Goal: Information Seeking & Learning: Learn about a topic

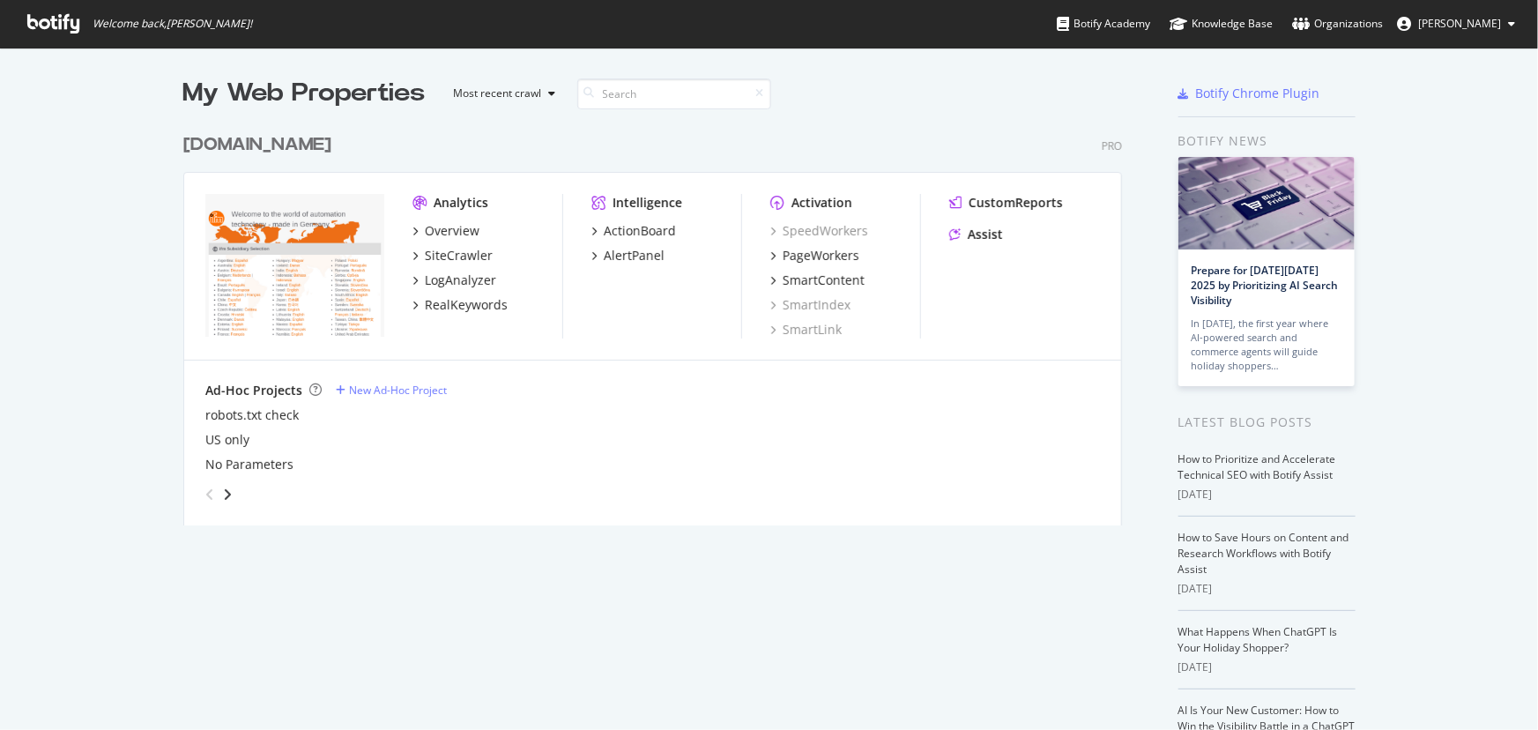
scroll to position [717, 1514]
click at [828, 254] on div "PageWorkers" at bounding box center [821, 256] width 77 height 18
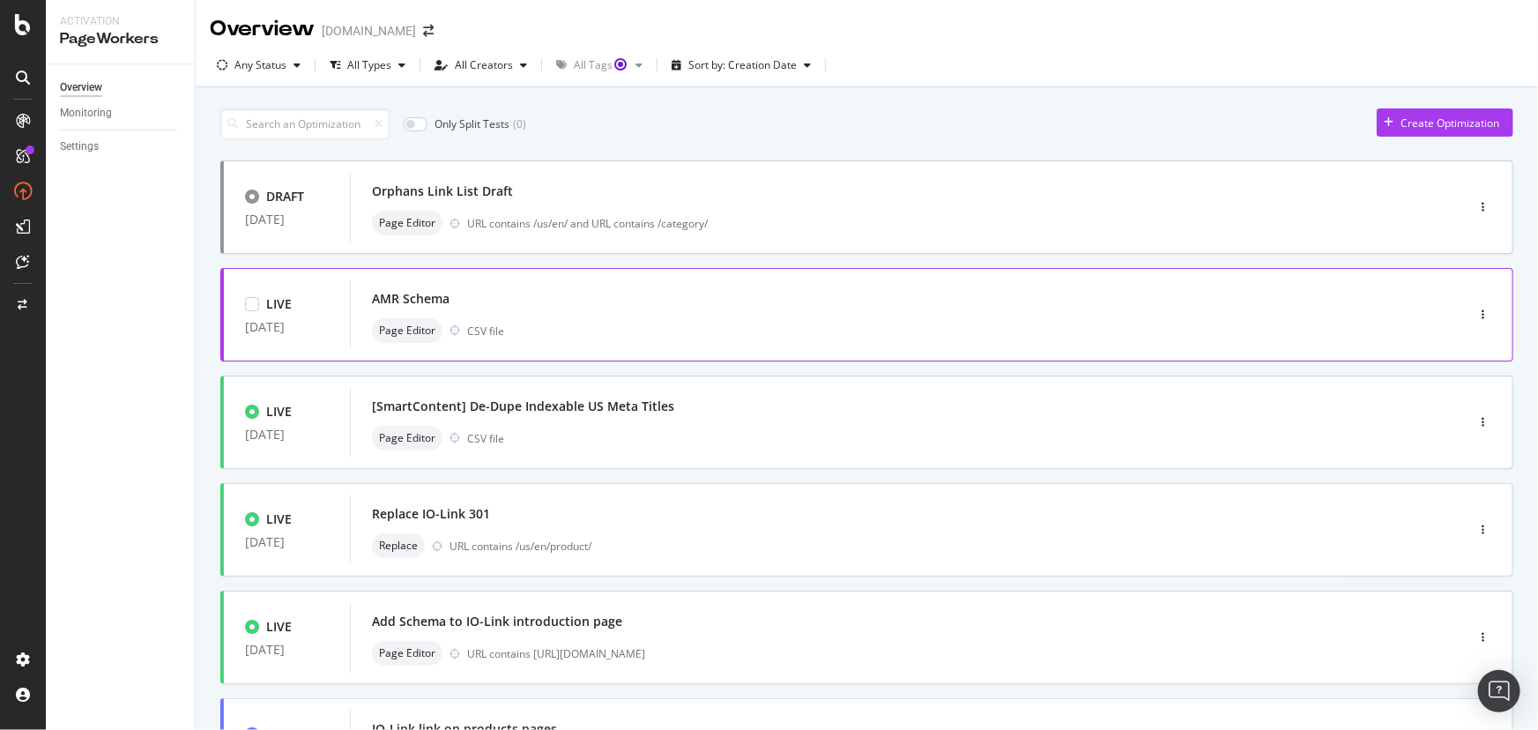
click at [403, 293] on div "AMR Schema" at bounding box center [411, 299] width 78 height 18
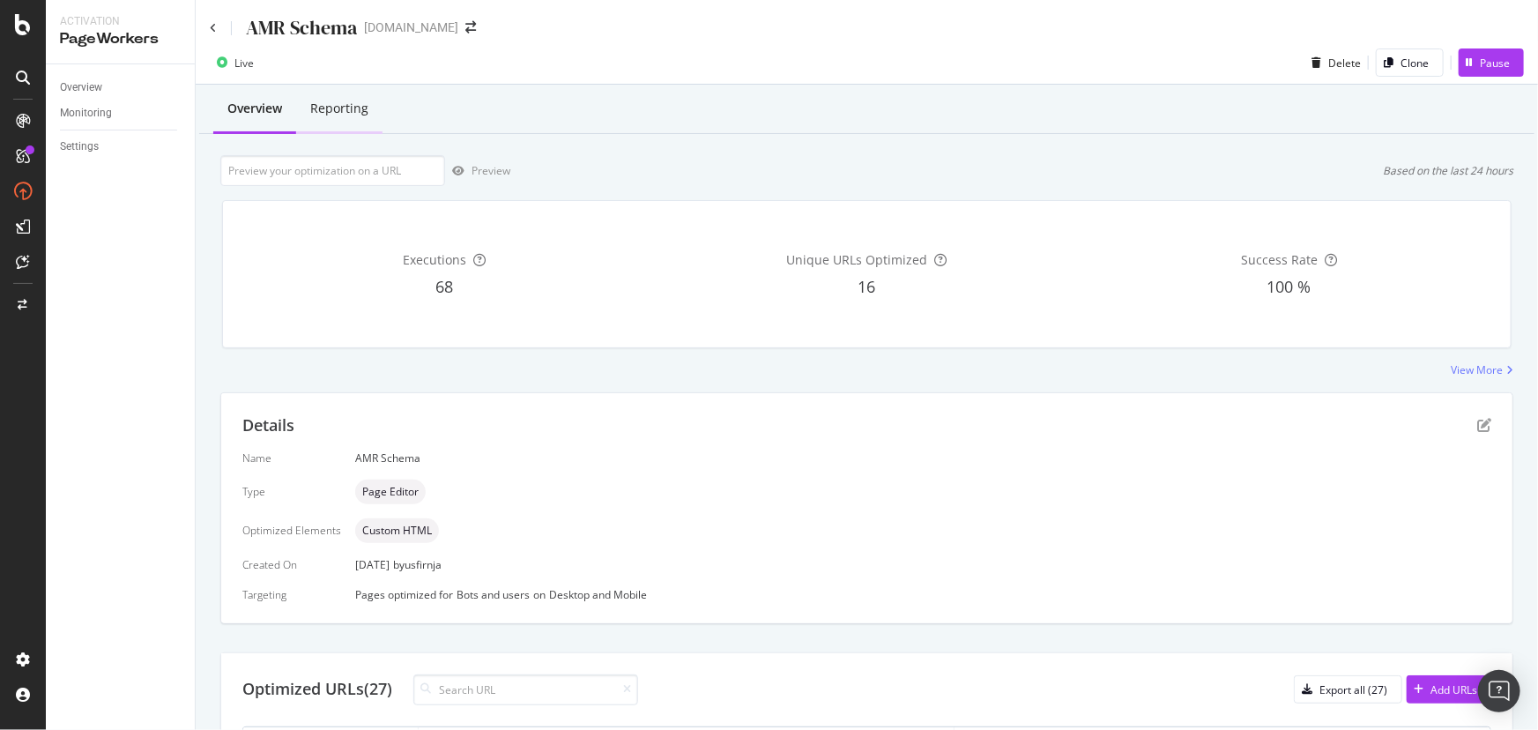
click at [345, 122] on div "Reporting" at bounding box center [339, 109] width 86 height 48
